Goal: Task Accomplishment & Management: Manage account settings

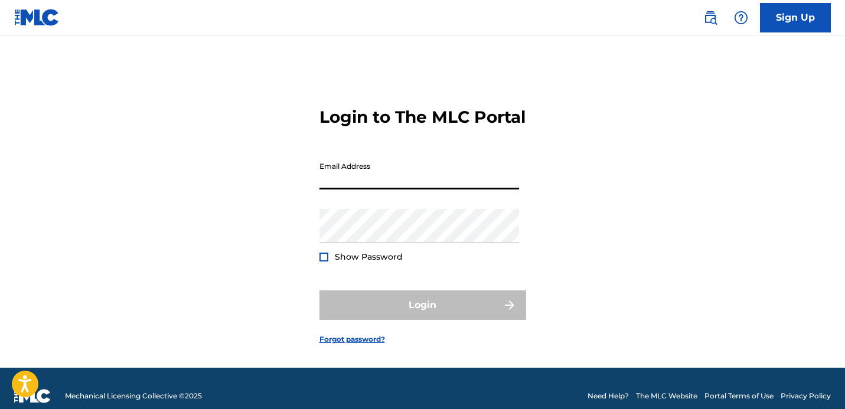
type input "[EMAIL_ADDRESS][DOMAIN_NAME]"
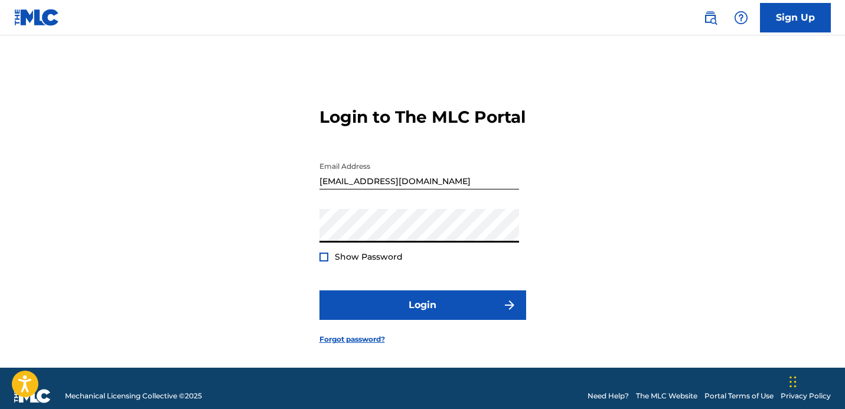
click at [422, 320] on button "Login" at bounding box center [423, 306] width 207 height 30
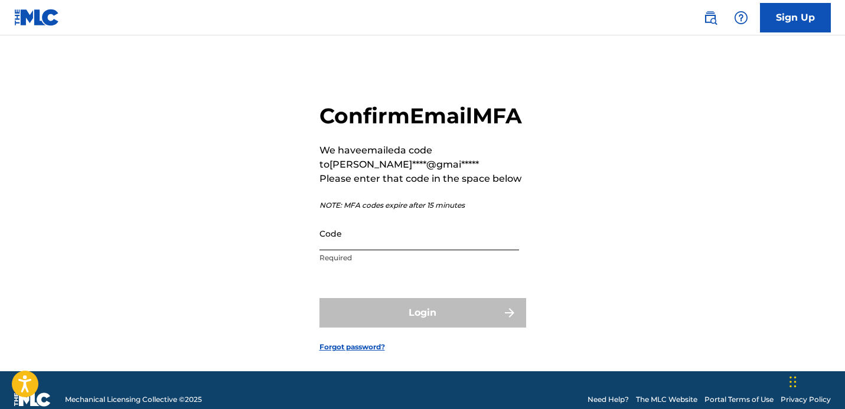
click at [360, 250] on input "Code" at bounding box center [420, 234] width 200 height 34
click at [380, 250] on input "Code" at bounding box center [420, 234] width 200 height 34
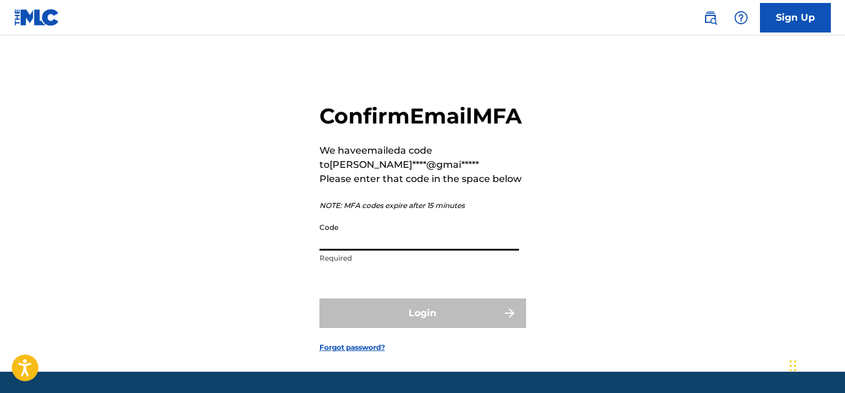
paste input "372568"
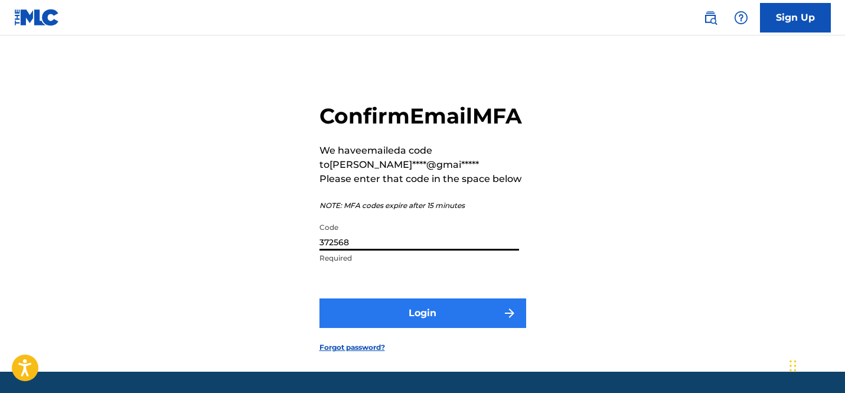
type input "372568"
click at [462, 328] on button "Login" at bounding box center [423, 313] width 207 height 30
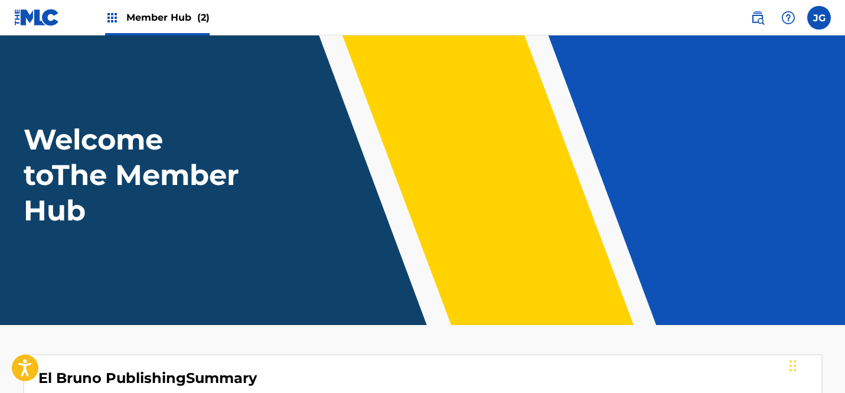
click at [158, 17] on span "Member Hub (2)" at bounding box center [167, 18] width 83 height 14
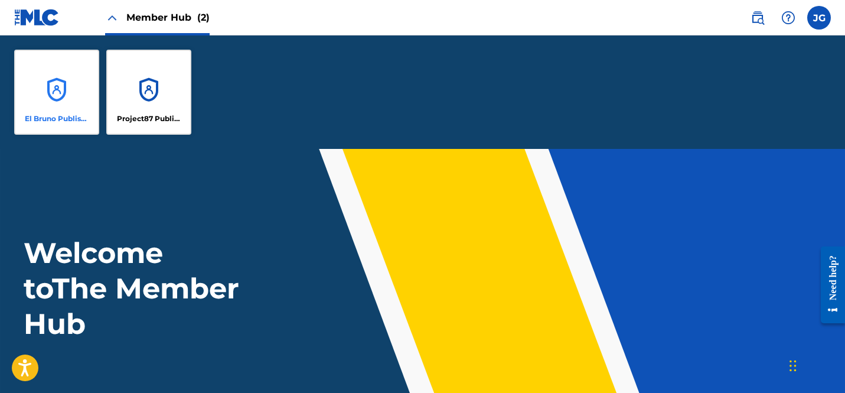
click at [34, 93] on div "El Bruno Publishing" at bounding box center [56, 92] width 85 height 85
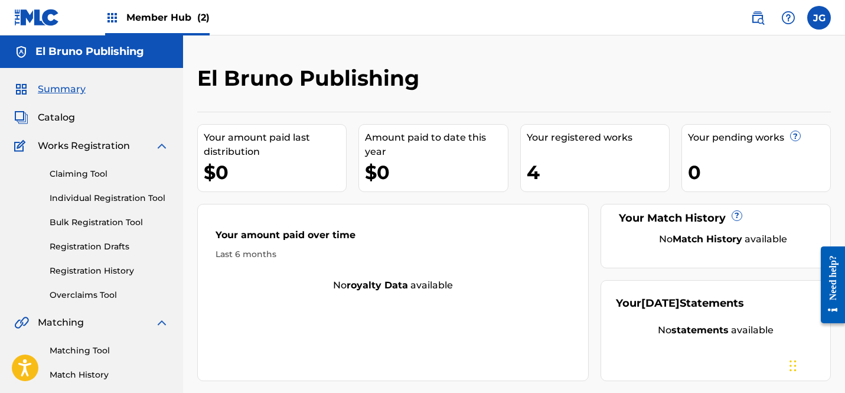
click at [107, 148] on span "Works Registration" at bounding box center [84, 146] width 92 height 14
click at [57, 118] on span "Catalog" at bounding box center [56, 117] width 37 height 14
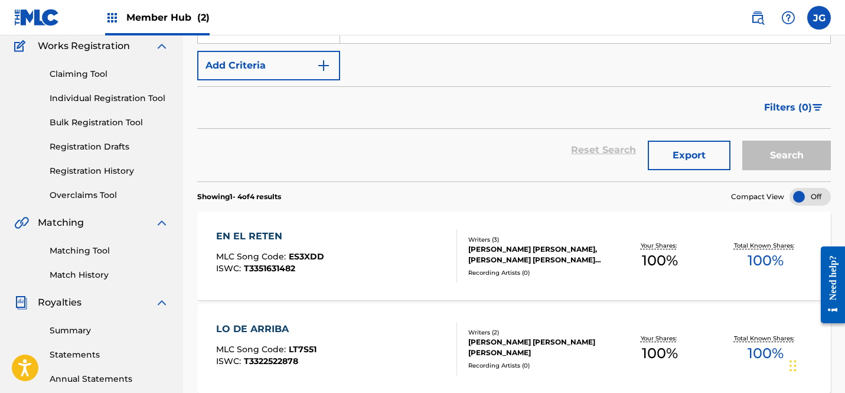
scroll to position [203, 0]
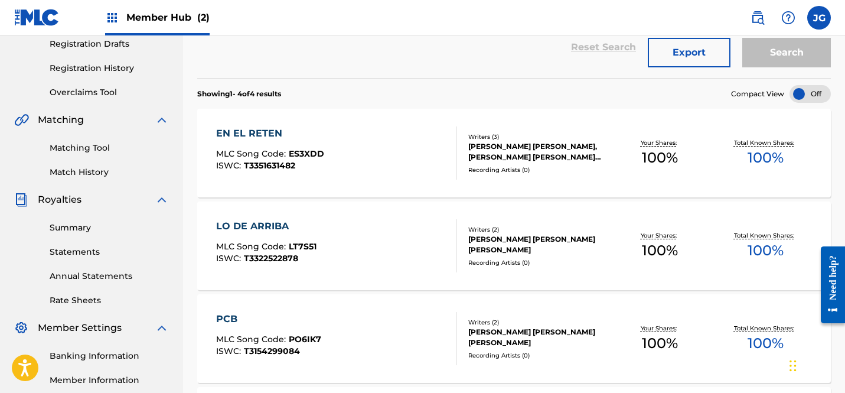
click at [544, 156] on div "[PERSON_NAME] [PERSON_NAME], [PERSON_NAME] [PERSON_NAME] [PERSON_NAME]" at bounding box center [537, 151] width 139 height 21
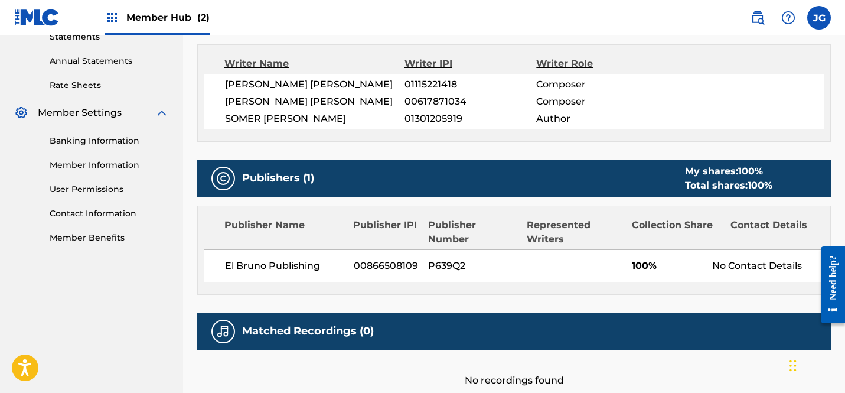
scroll to position [318, 0]
